Goal: Information Seeking & Learning: Learn about a topic

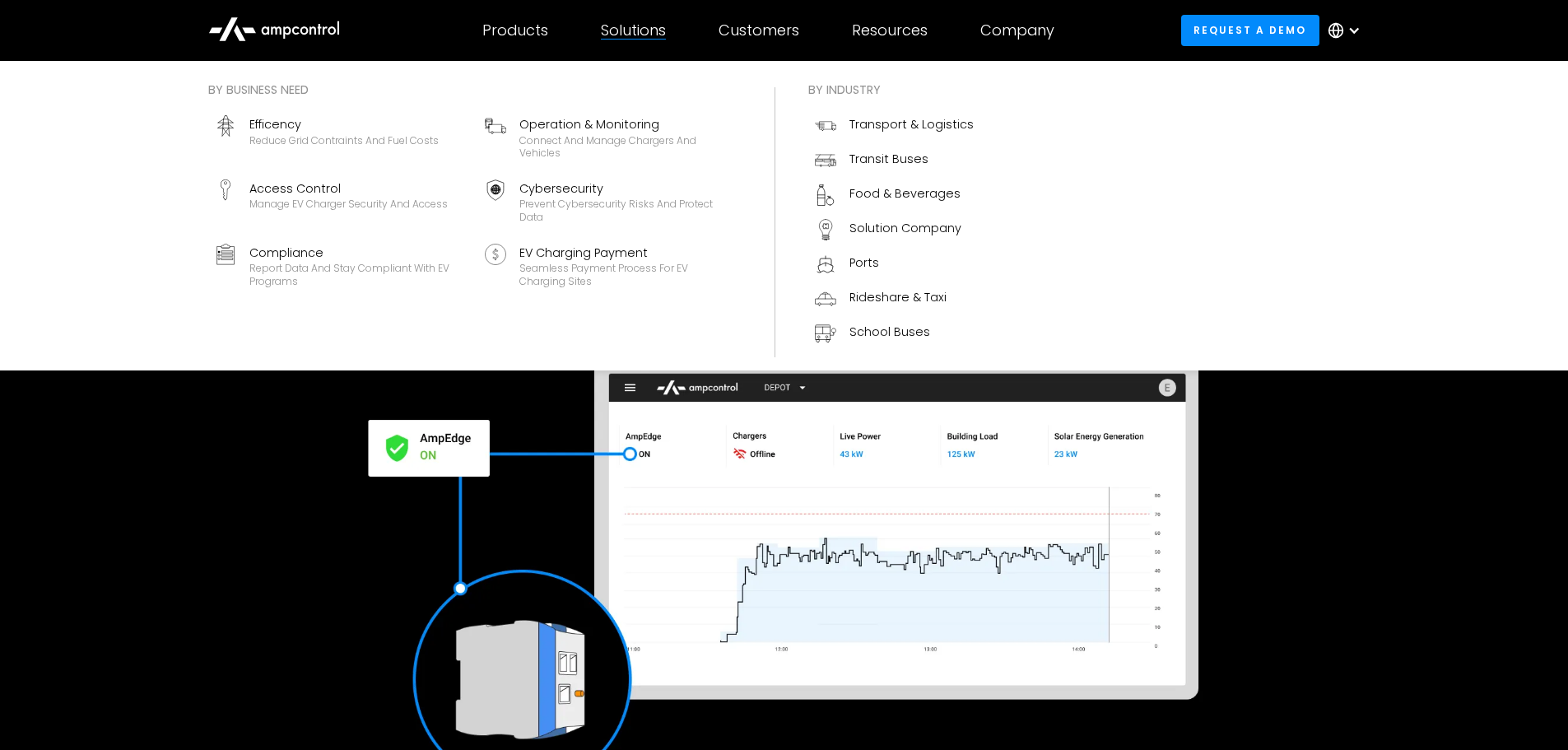
click at [644, 39] on div at bounding box center [633, 39] width 65 height 1
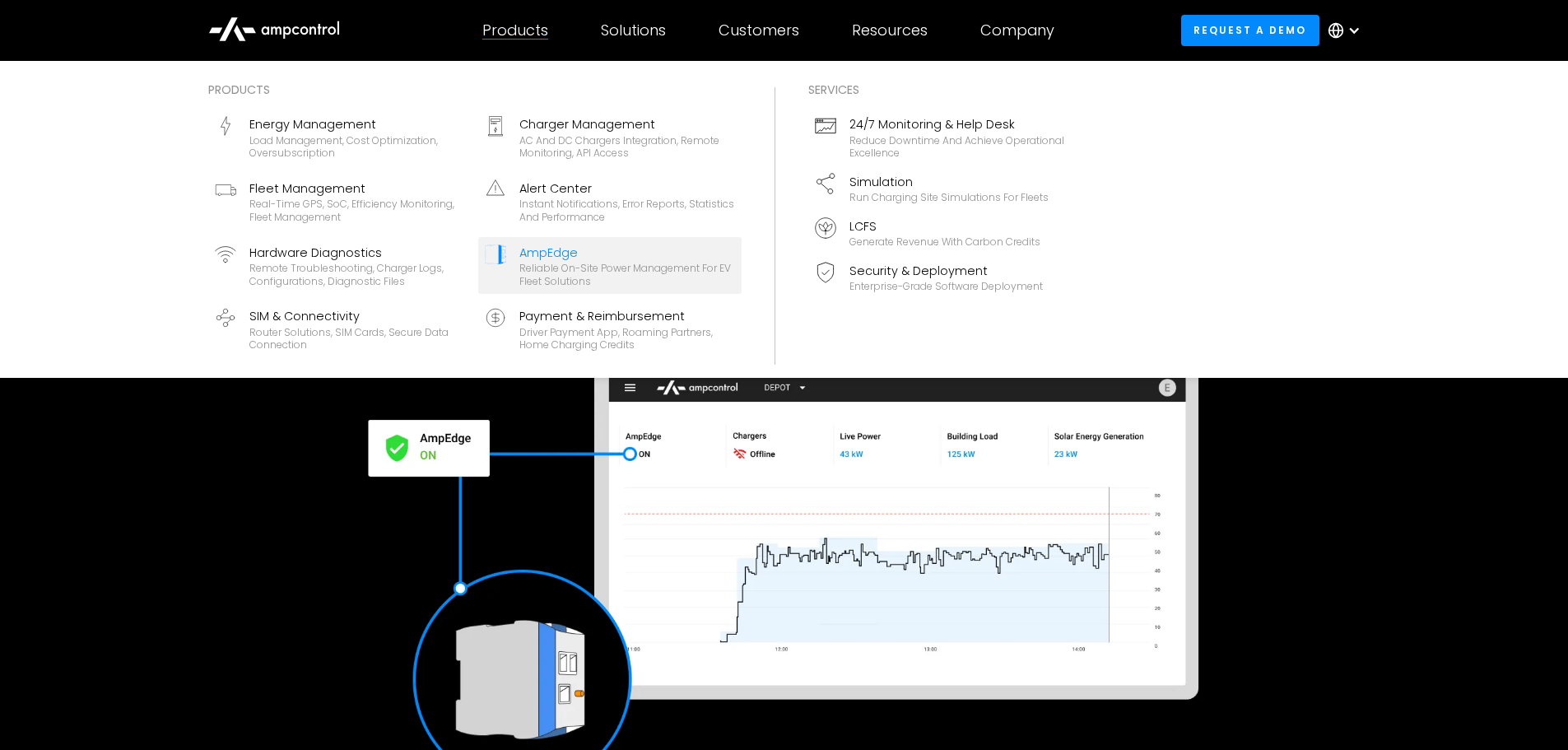
click at [504, 38] on div "Products" at bounding box center [515, 30] width 66 height 18
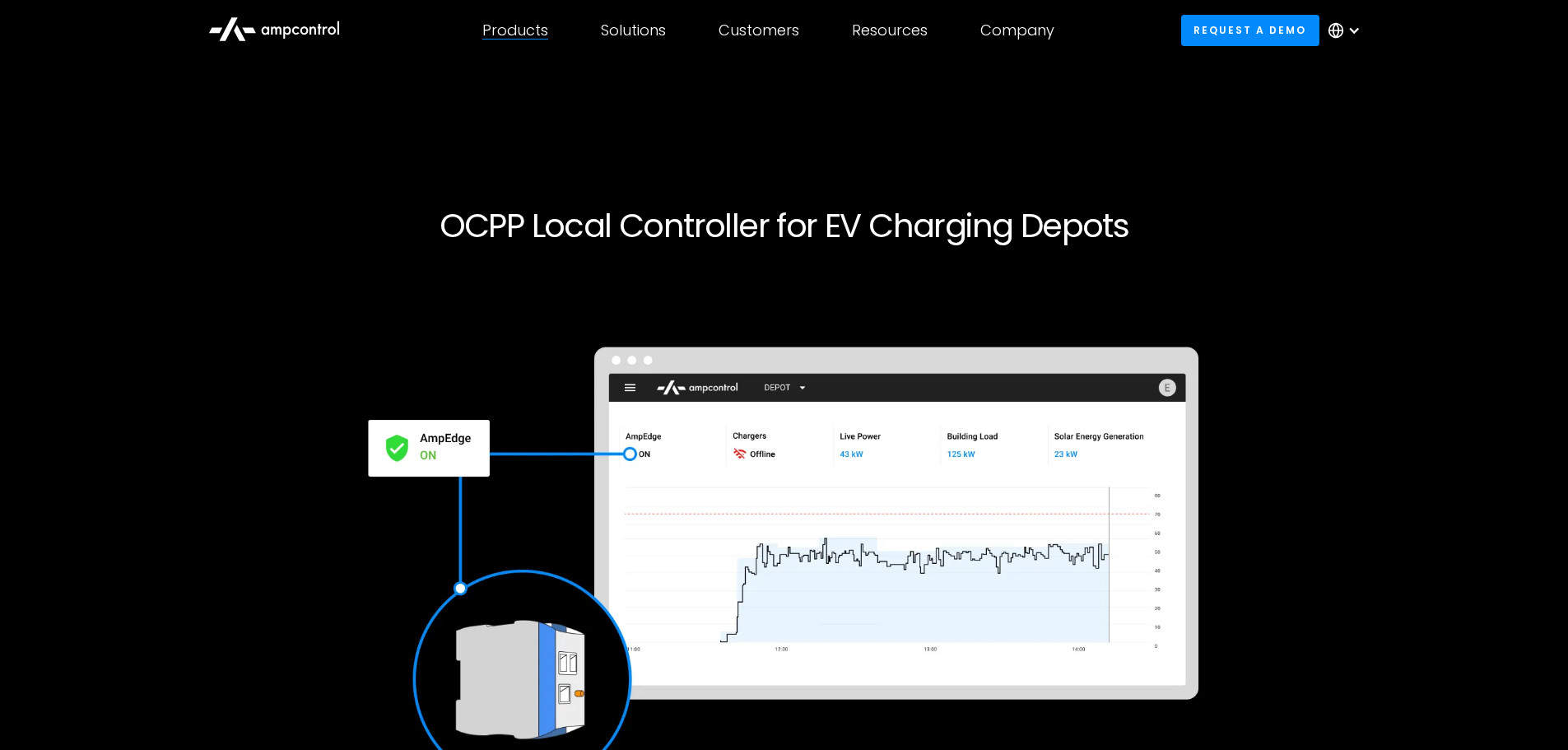
click at [504, 38] on div "Products" at bounding box center [515, 30] width 66 height 18
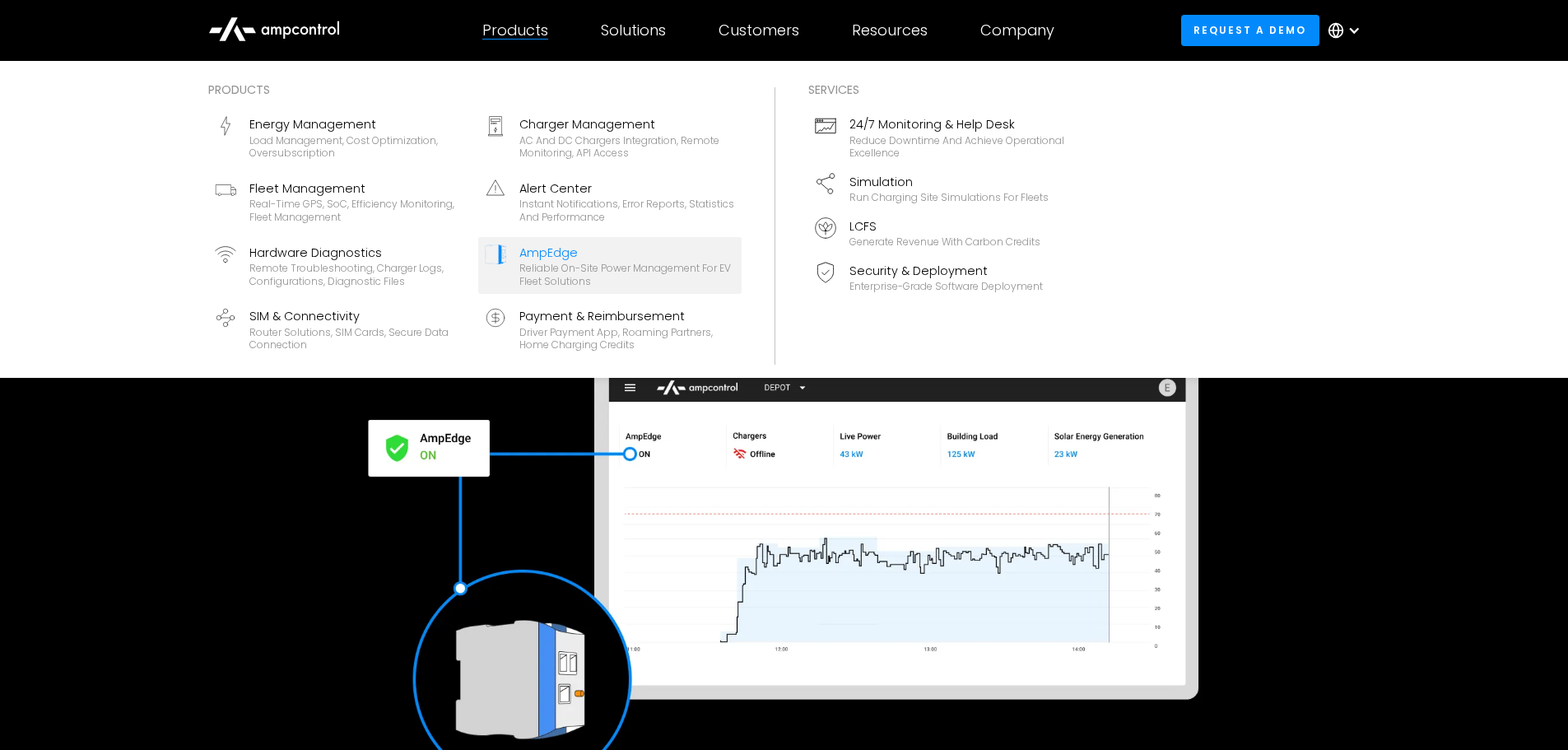
click at [567, 255] on div "AmpEdge" at bounding box center [627, 253] width 216 height 18
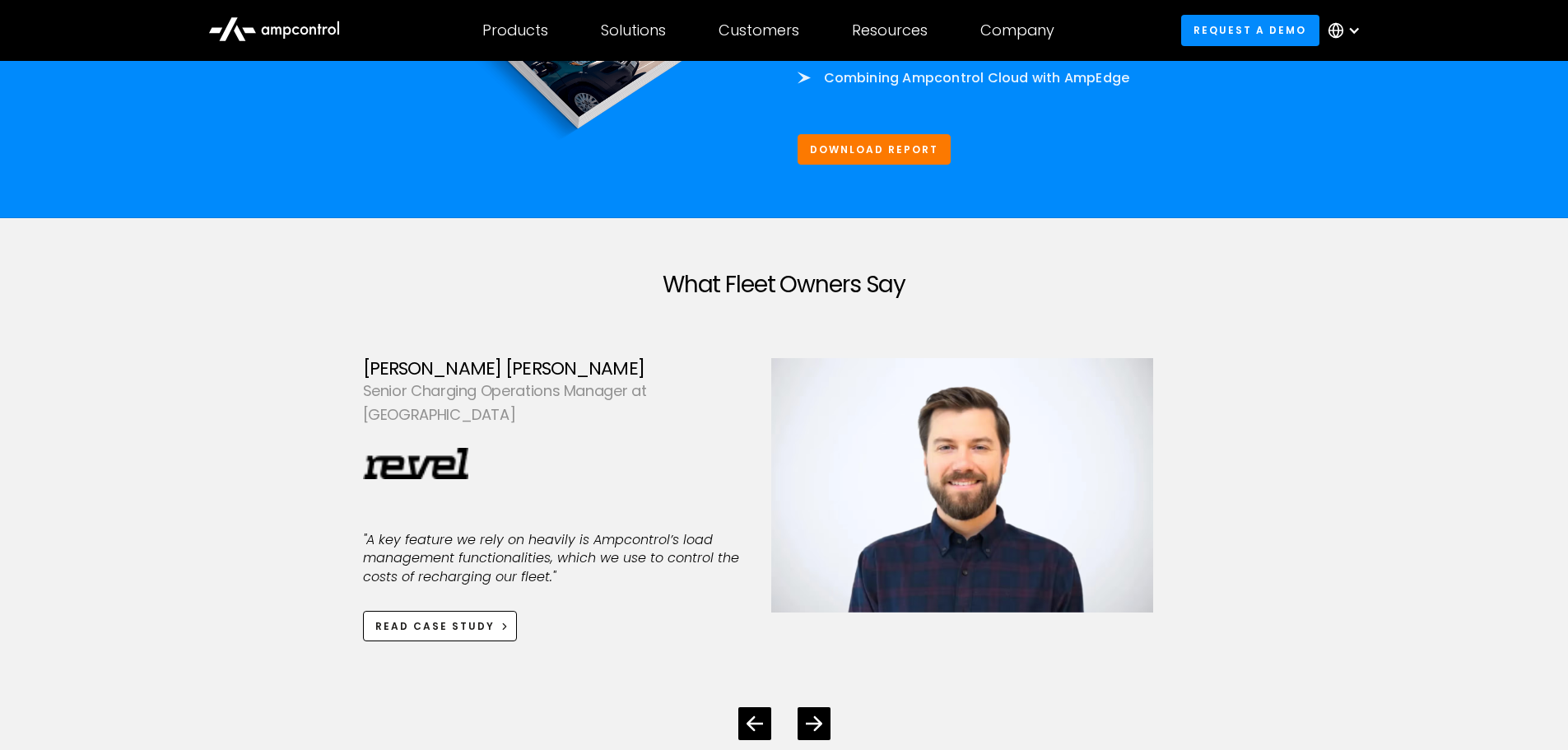
scroll to position [4527, 0]
